Goal: Navigation & Orientation: Find specific page/section

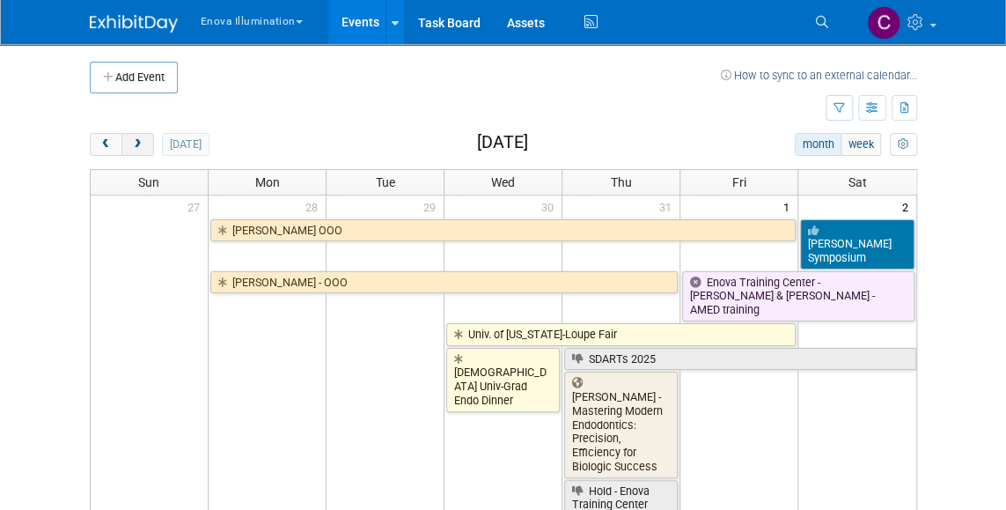
click at [132, 143] on span "next" at bounding box center [137, 144] width 13 height 11
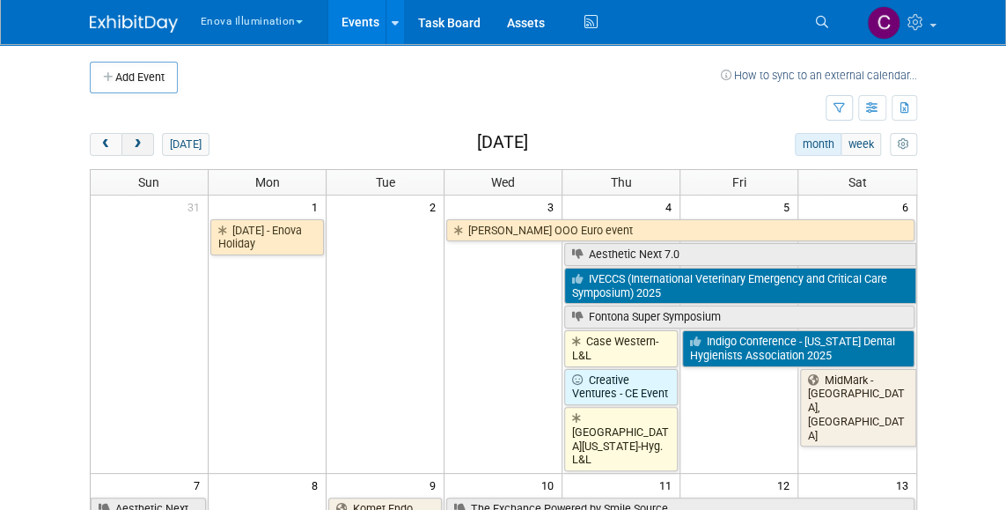
click at [138, 149] on span "next" at bounding box center [137, 144] width 13 height 11
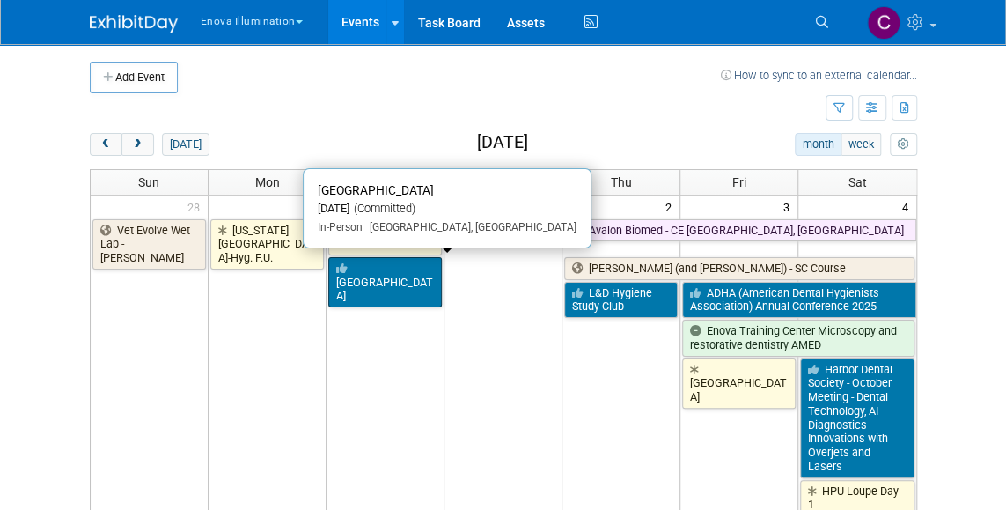
click at [379, 267] on link "[GEOGRAPHIC_DATA]" at bounding box center [385, 282] width 114 height 50
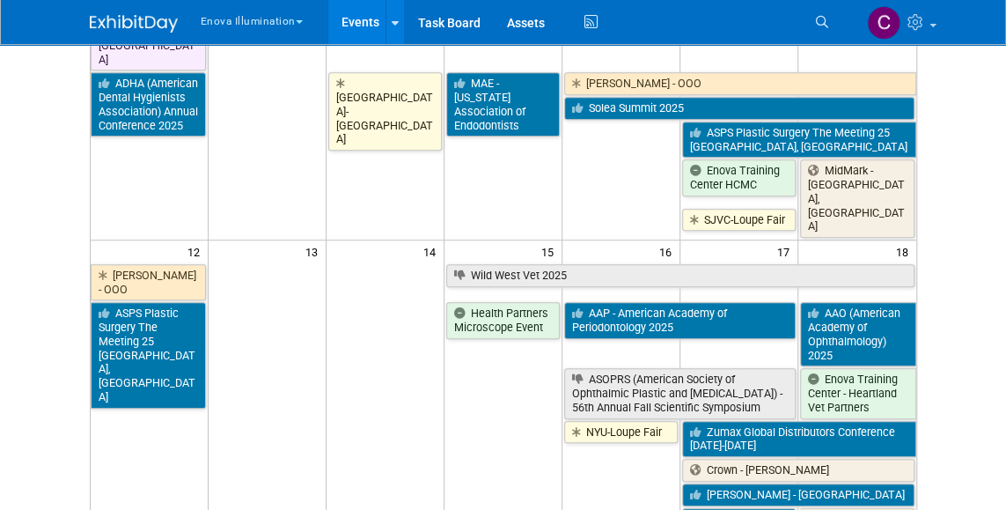
scroll to position [568, 0]
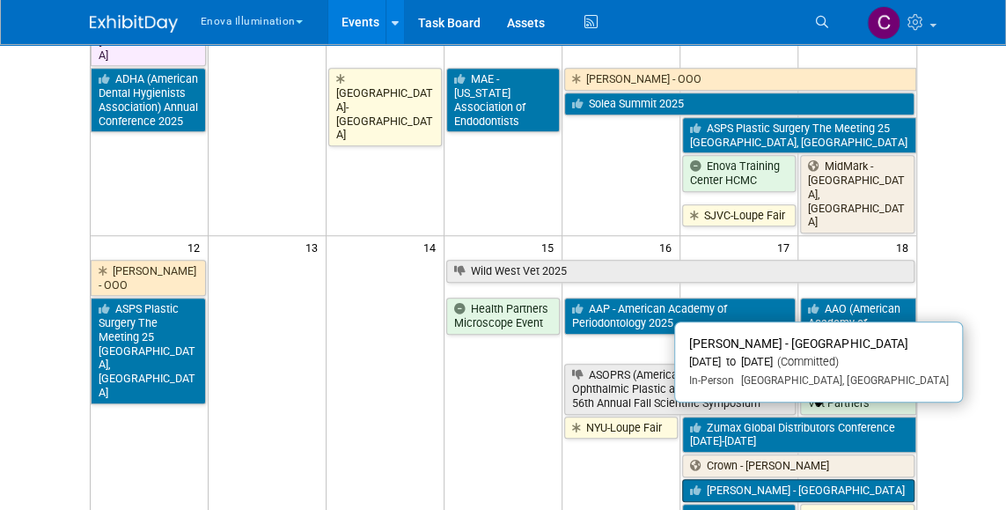
click at [730, 479] on link "[PERSON_NAME] - [GEOGRAPHIC_DATA]" at bounding box center [798, 490] width 232 height 23
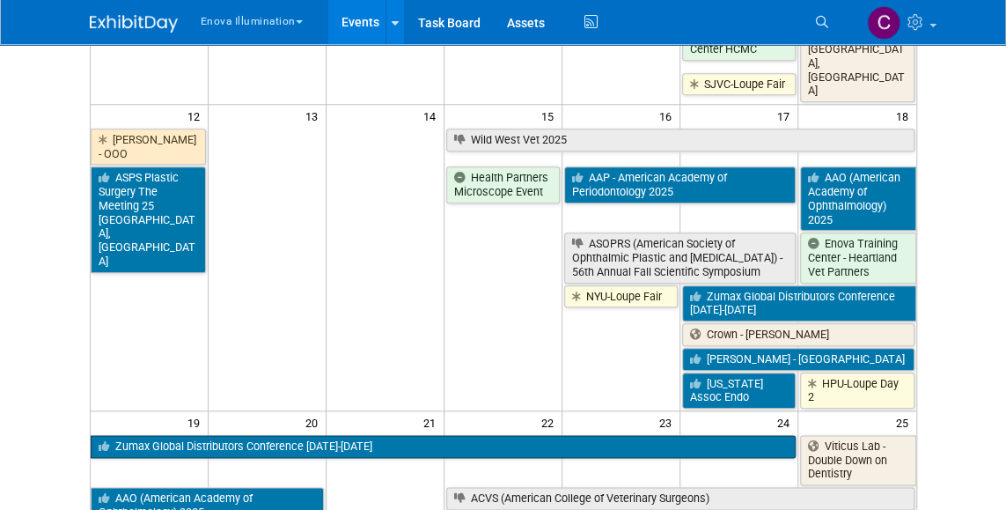
scroll to position [700, 0]
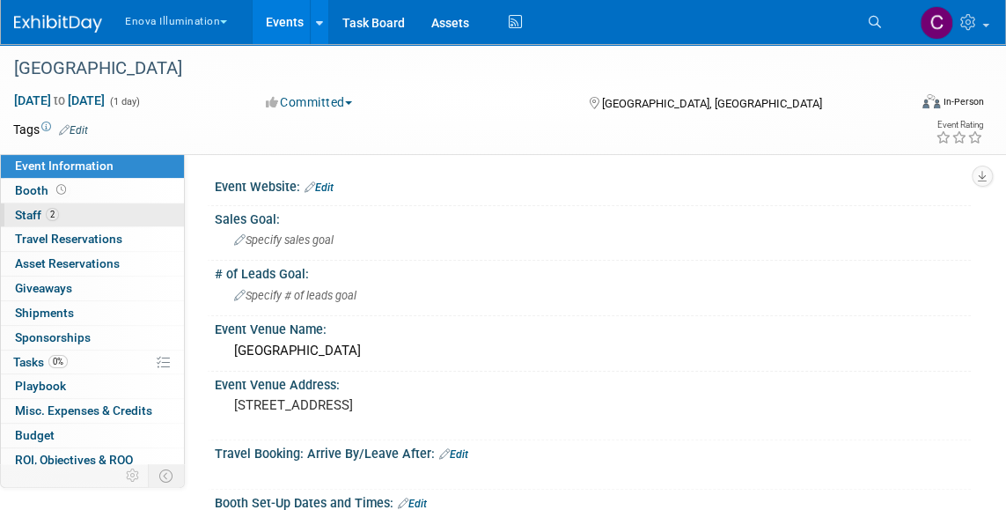
click at [27, 217] on span "Staff 2" at bounding box center [37, 215] width 44 height 14
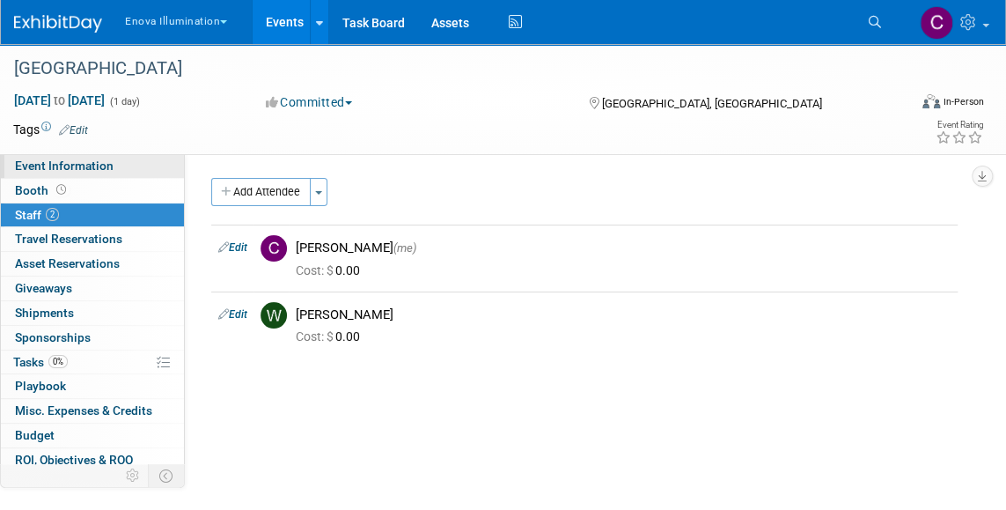
click at [52, 165] on span "Event Information" at bounding box center [64, 165] width 99 height 14
